Goal: Navigation & Orientation: Go to known website

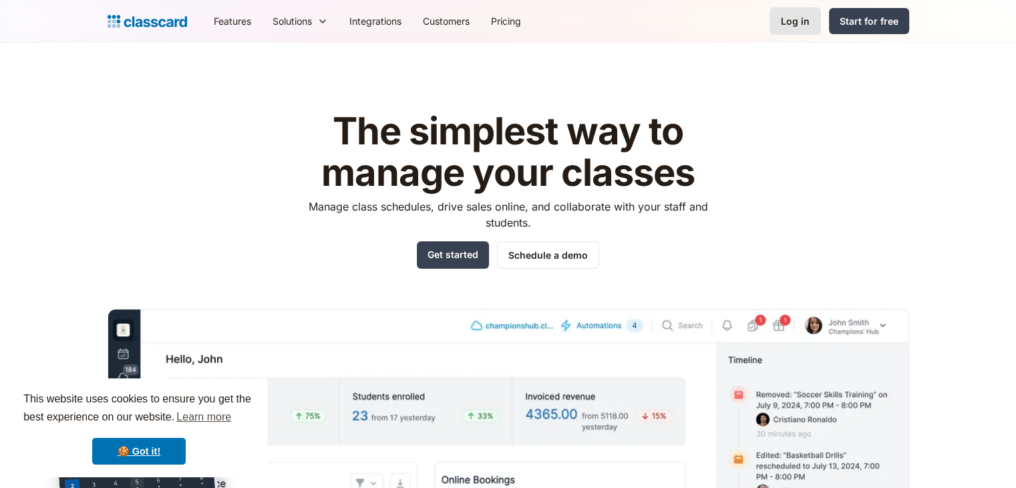
click at [789, 19] on div "Log in" at bounding box center [795, 21] width 29 height 14
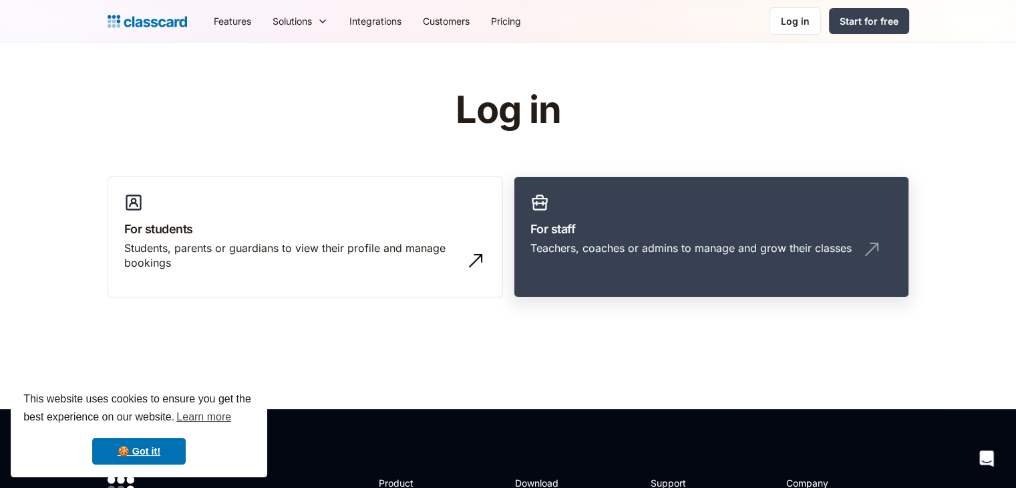
click at [664, 262] on div "Teachers, coaches or admins to manage and grow their classes" at bounding box center [711, 252] width 362 height 25
